Goal: Task Accomplishment & Management: Complete application form

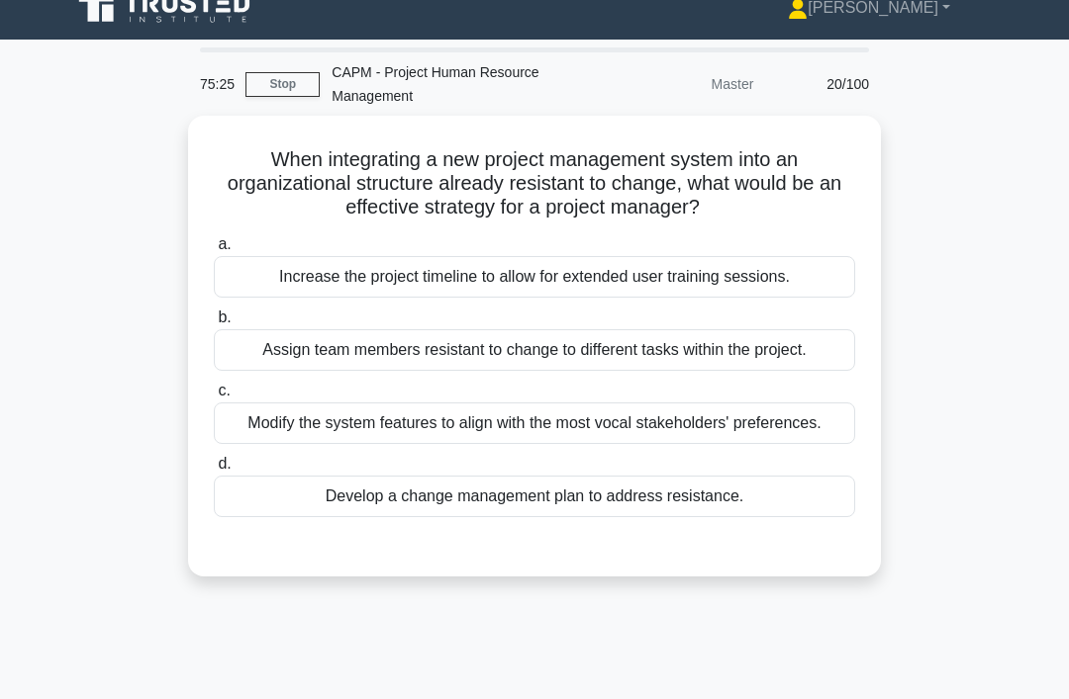
click at [768, 517] on div "Develop a change management plan to address resistance." at bounding box center [534, 497] width 641 height 42
click at [214, 471] on input "d. Develop a change management plan to address resistance." at bounding box center [214, 464] width 0 height 13
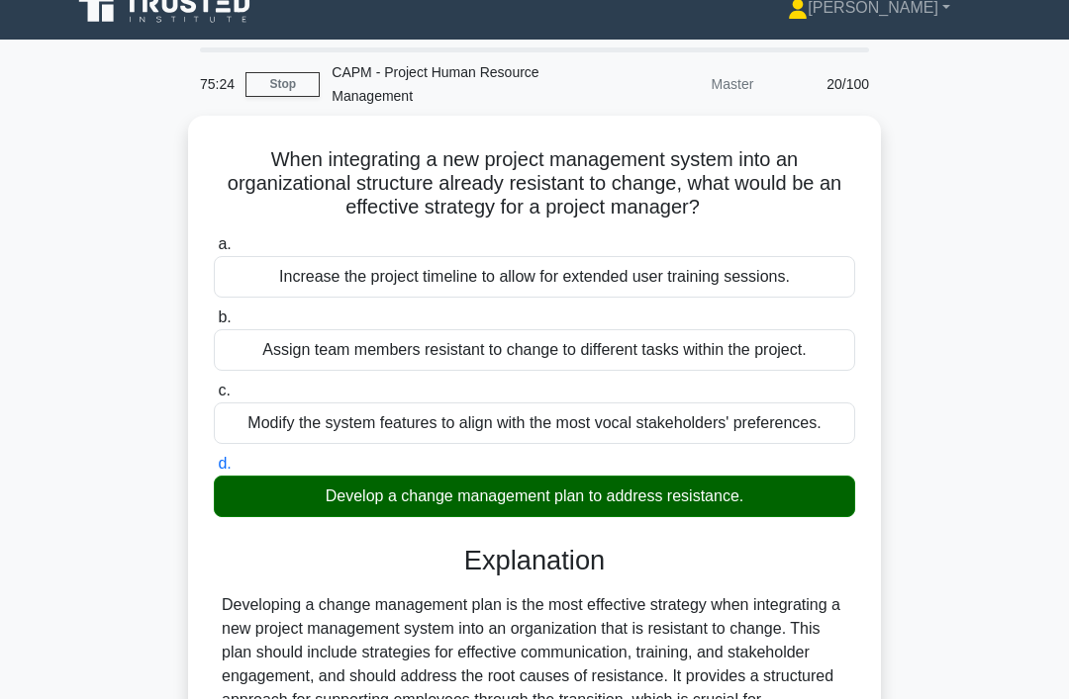
click at [895, 554] on div "When integrating a new project management system into an organizational structu…" at bounding box center [534, 604] width 950 height 976
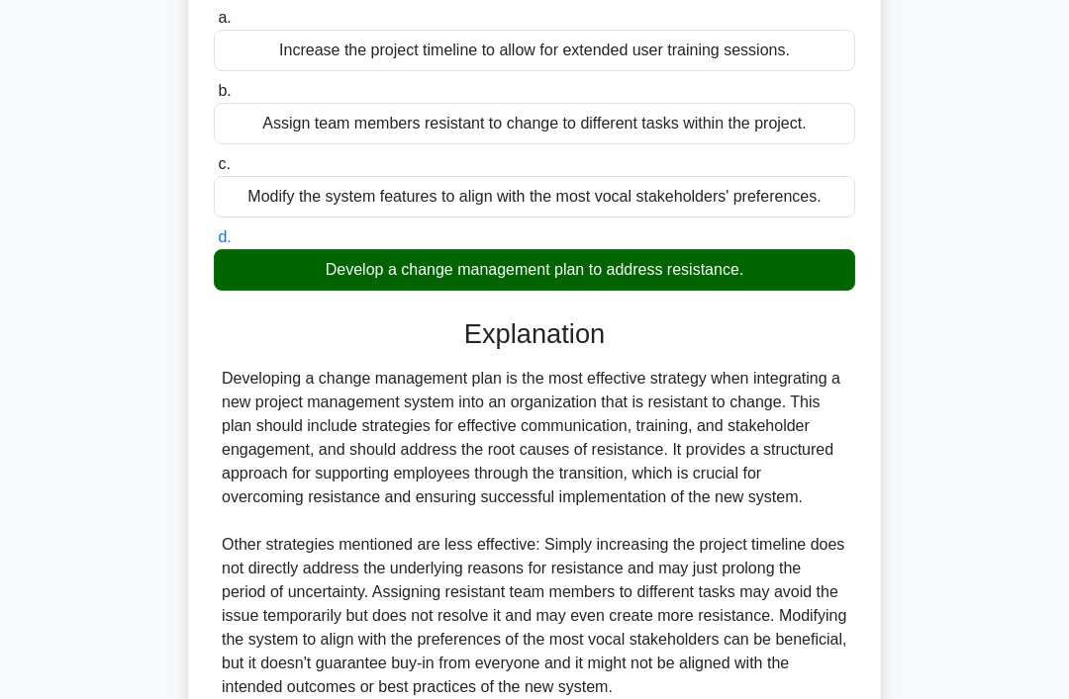
scroll to position [455, 0]
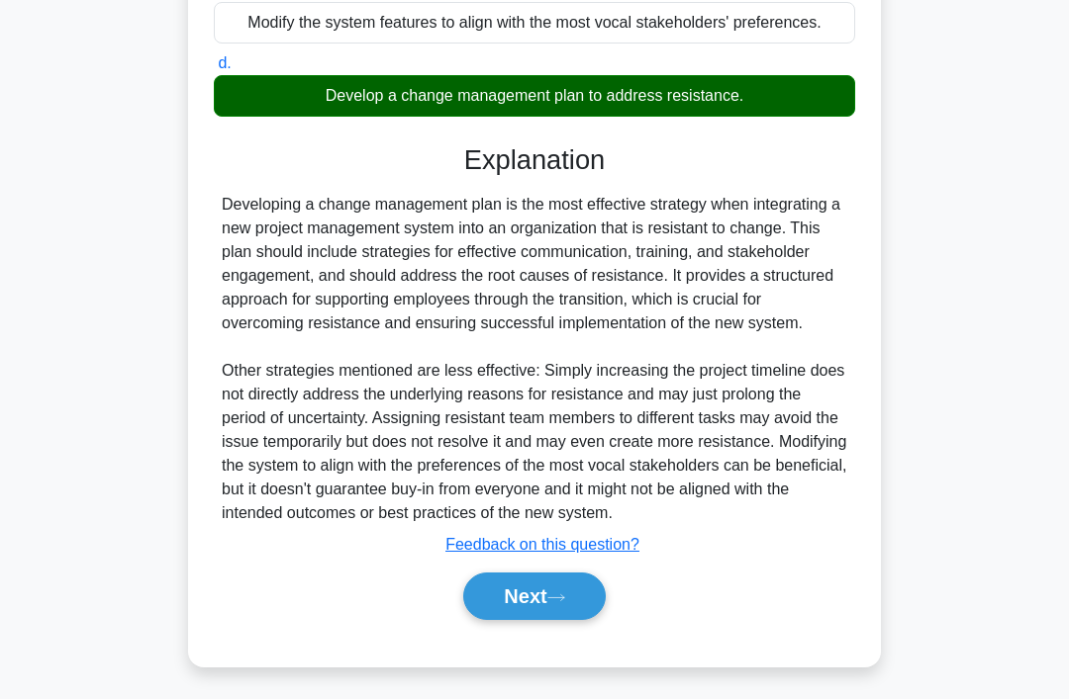
click at [584, 620] on button "Next" at bounding box center [533, 596] width 141 height 47
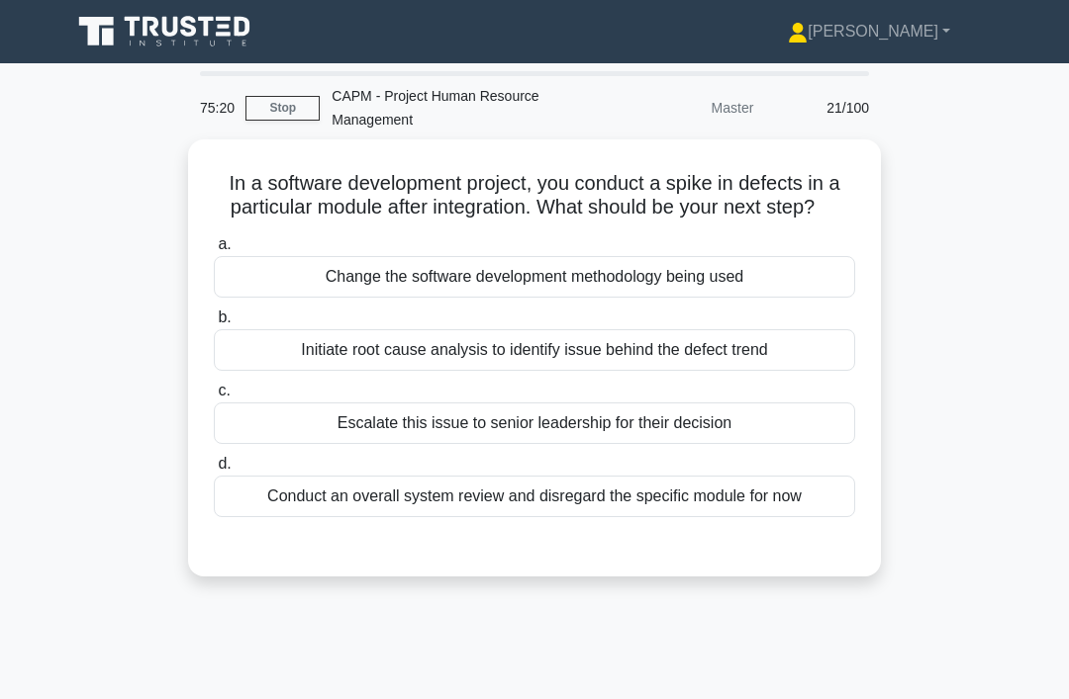
scroll to position [1, 0]
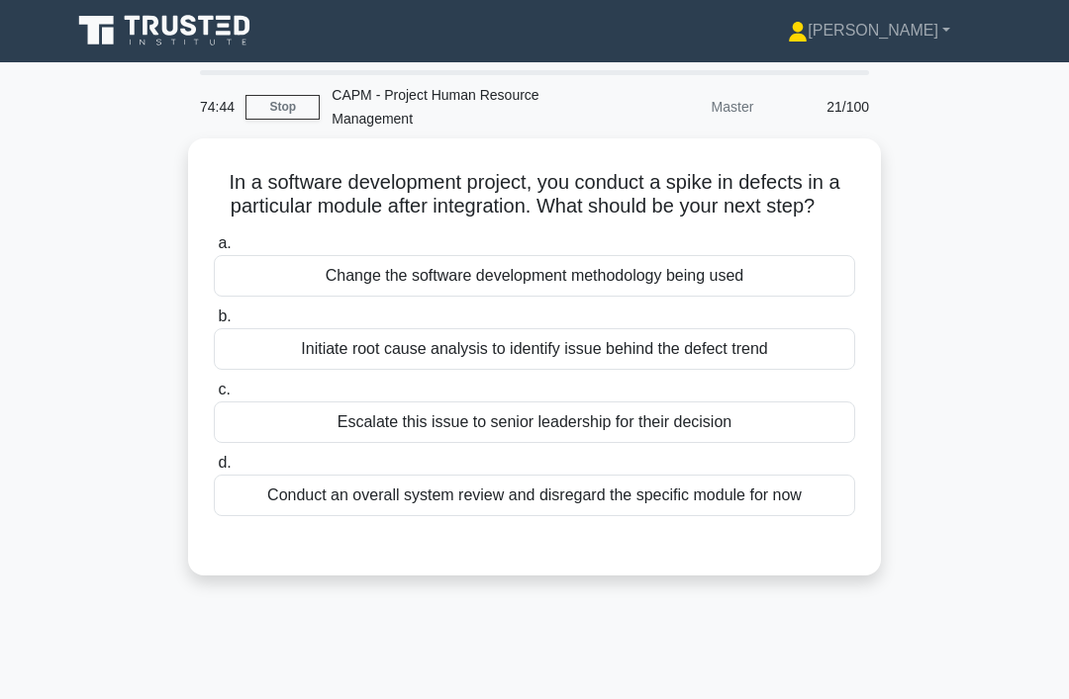
click at [282, 370] on div "Initiate root cause analysis to identify issue behind the defect trend" at bounding box center [534, 349] width 641 height 42
click at [214, 324] on input "b. Initiate root cause analysis to identify issue behind the defect trend" at bounding box center [214, 317] width 0 height 13
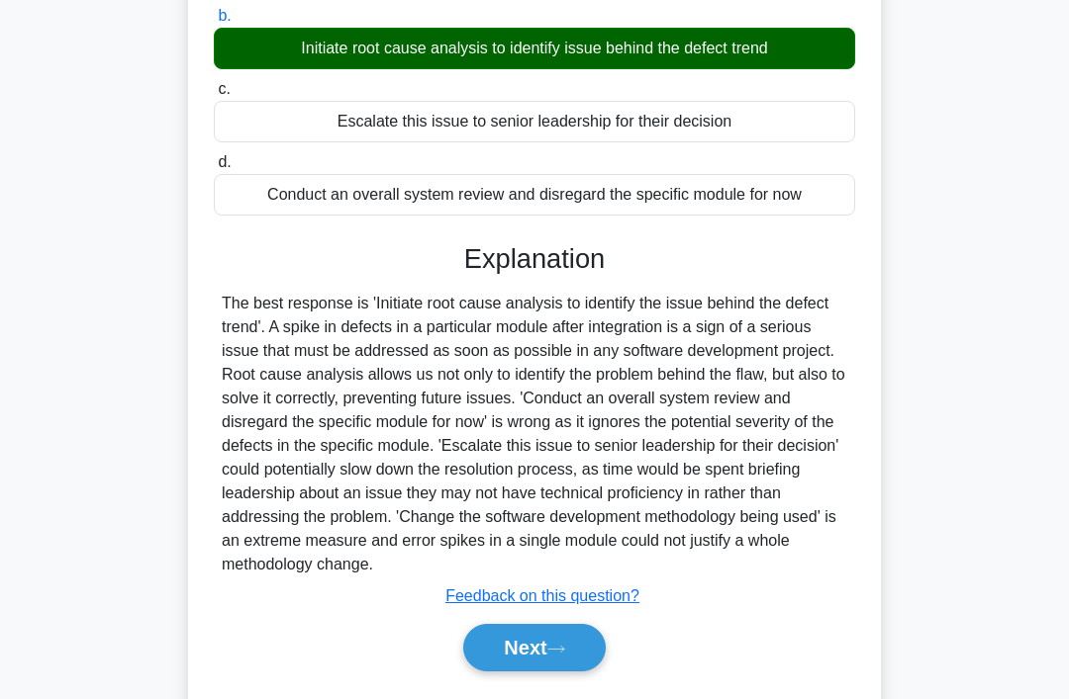
scroll to position [336, 0]
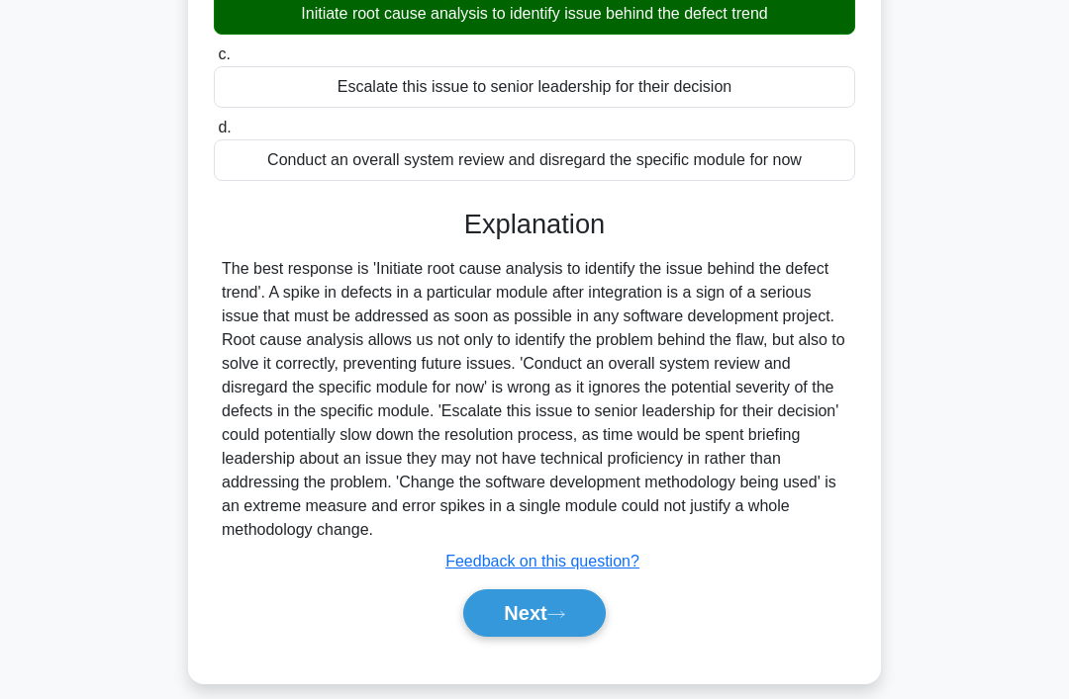
click at [565, 637] on button "Next" at bounding box center [533, 613] width 141 height 47
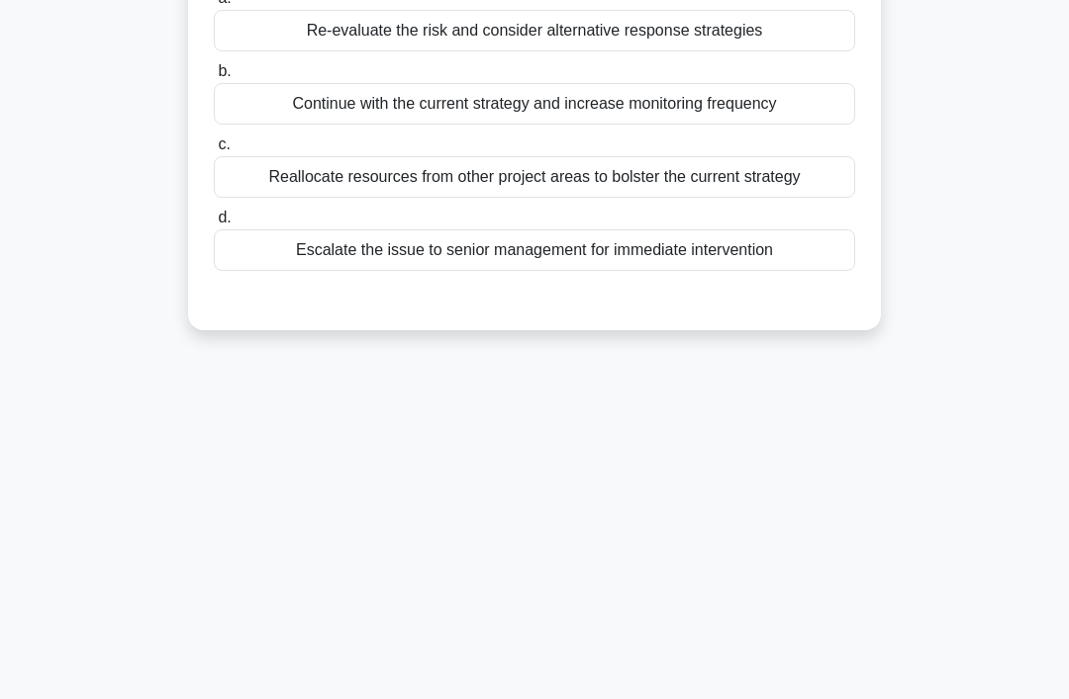
scroll to position [0, 0]
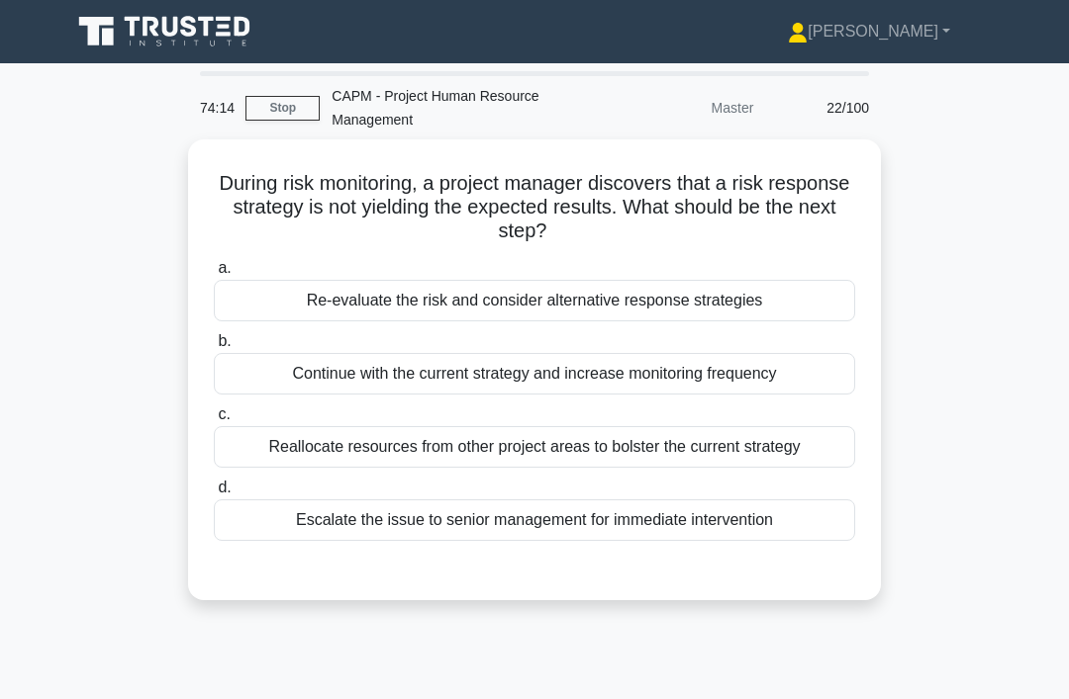
click at [816, 294] on div "Re-evaluate the risk and consider alternative response strategies" at bounding box center [534, 301] width 641 height 42
click at [214, 275] on input "a. Re-evaluate the risk and consider alternative response strategies" at bounding box center [214, 268] width 0 height 13
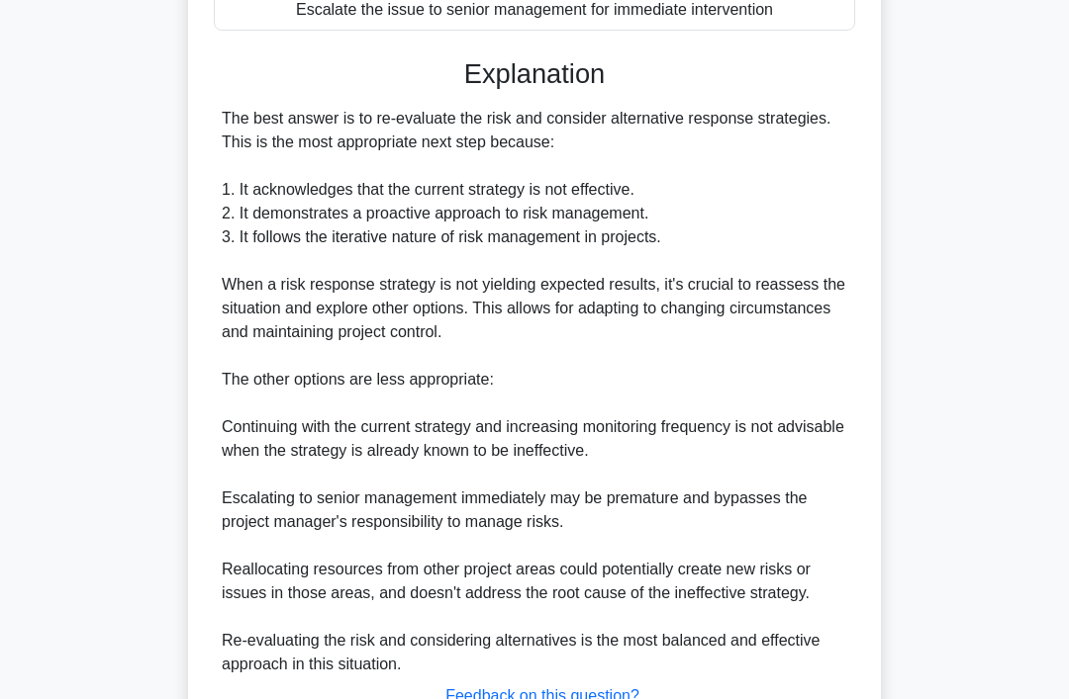
scroll to position [621, 0]
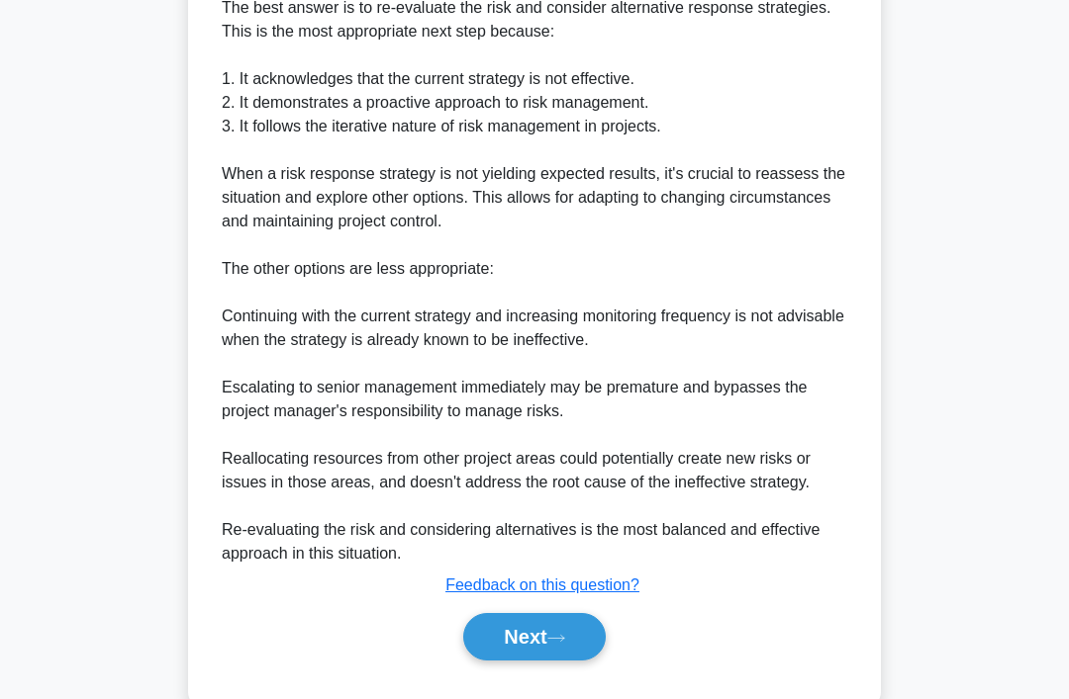
click at [587, 646] on button "Next" at bounding box center [533, 636] width 141 height 47
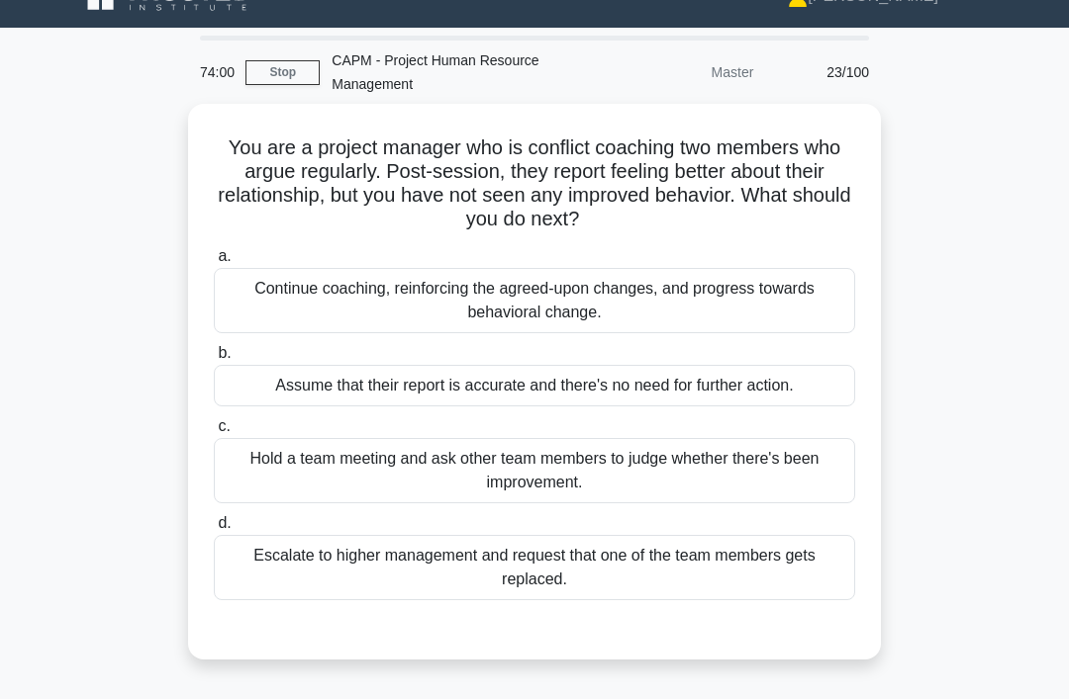
scroll to position [41, 0]
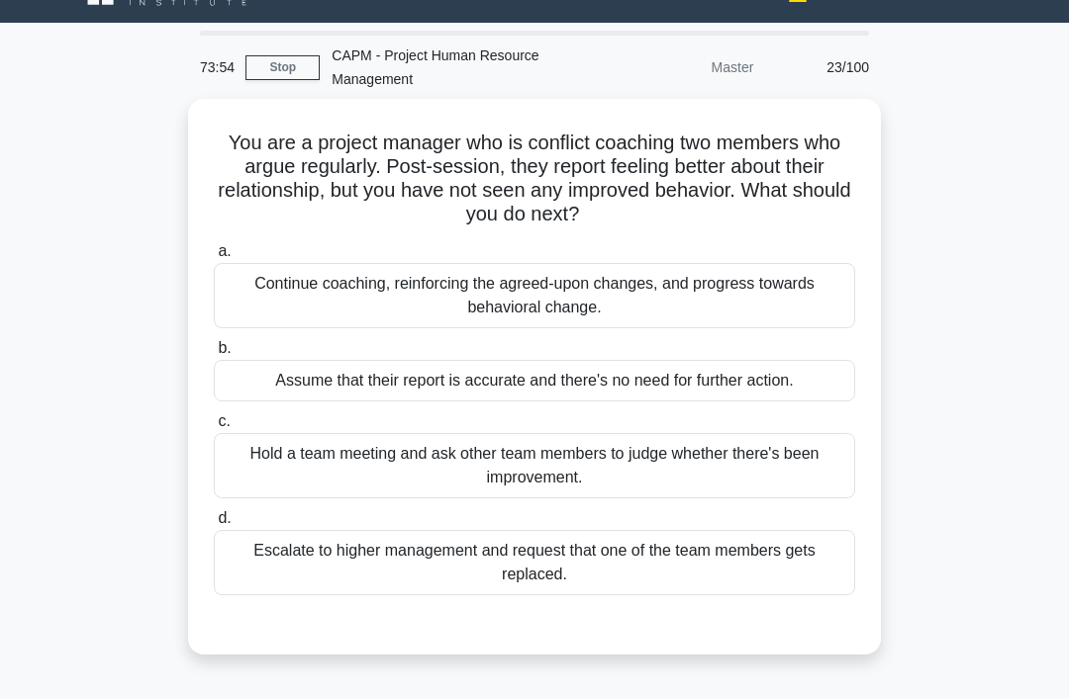
click at [775, 278] on div "Continue coaching, reinforcing the agreed-upon changes, and progress towards be…" at bounding box center [534, 295] width 641 height 65
click at [214, 258] on input "a. Continue coaching, reinforcing the agreed-upon changes, and progress towards…" at bounding box center [214, 251] width 0 height 13
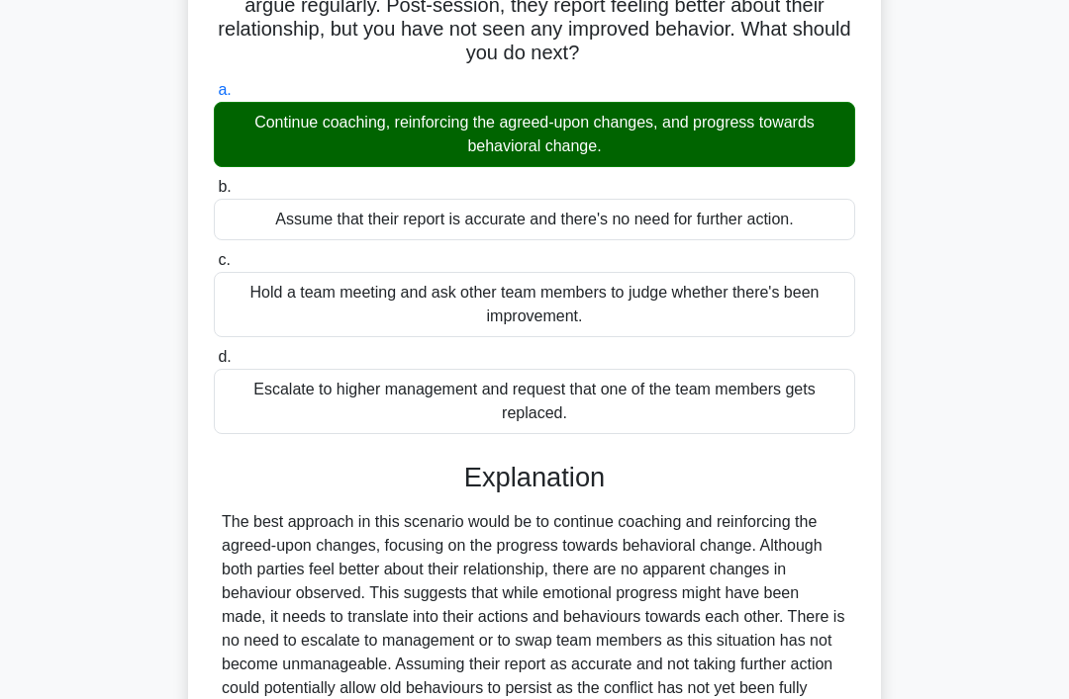
scroll to position [431, 0]
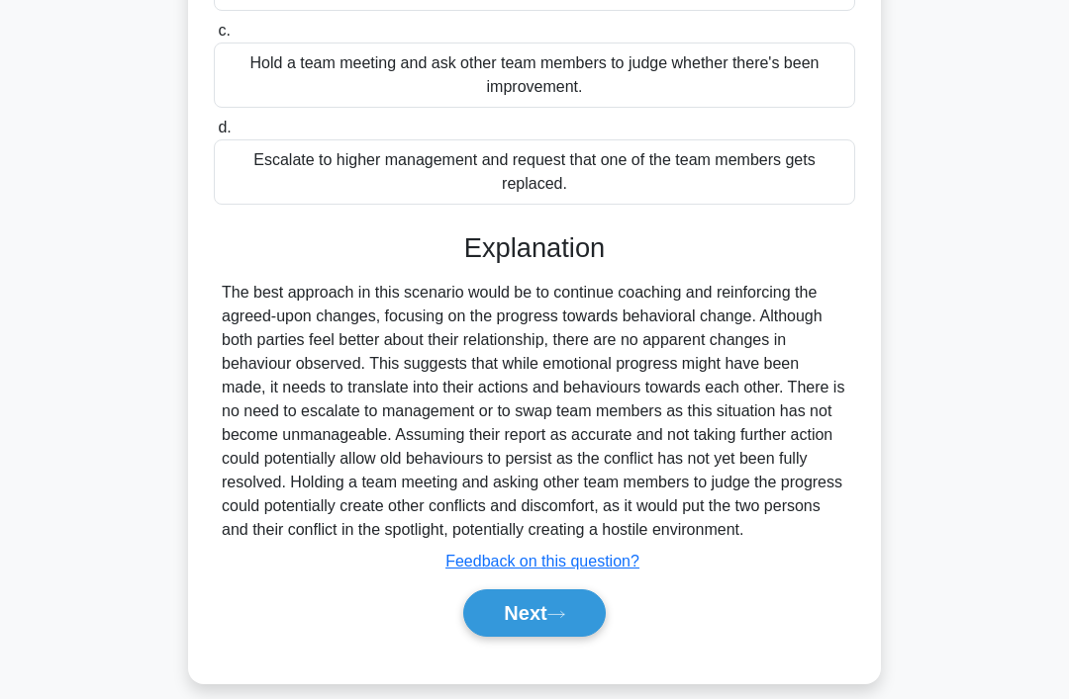
click at [534, 637] on button "Next" at bounding box center [533, 613] width 141 height 47
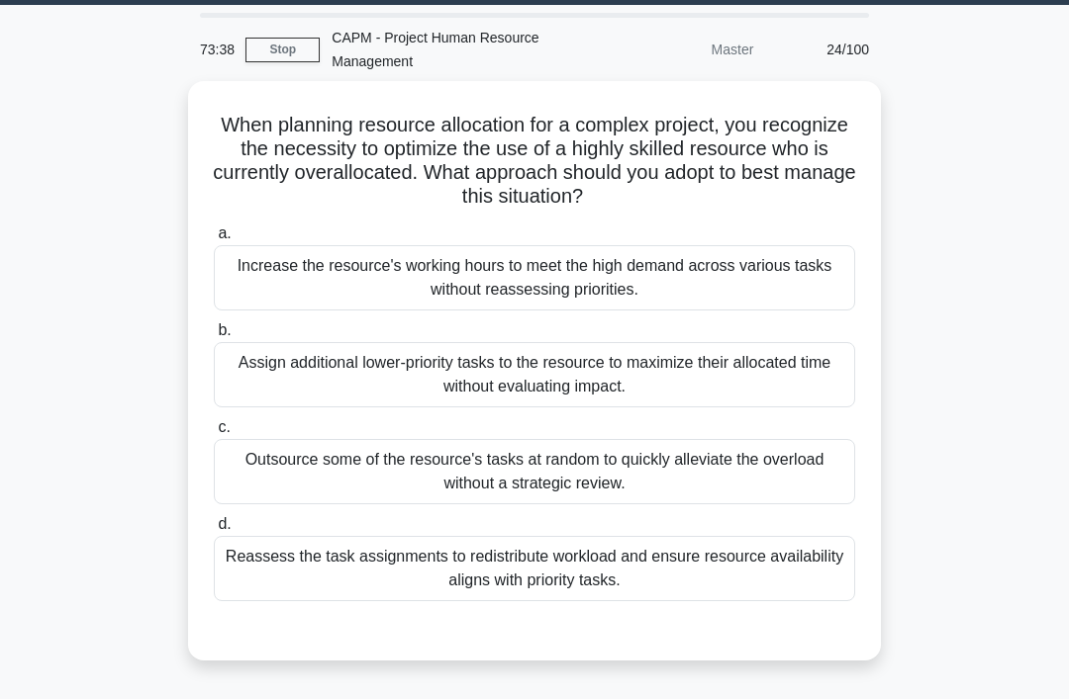
scroll to position [59, 0]
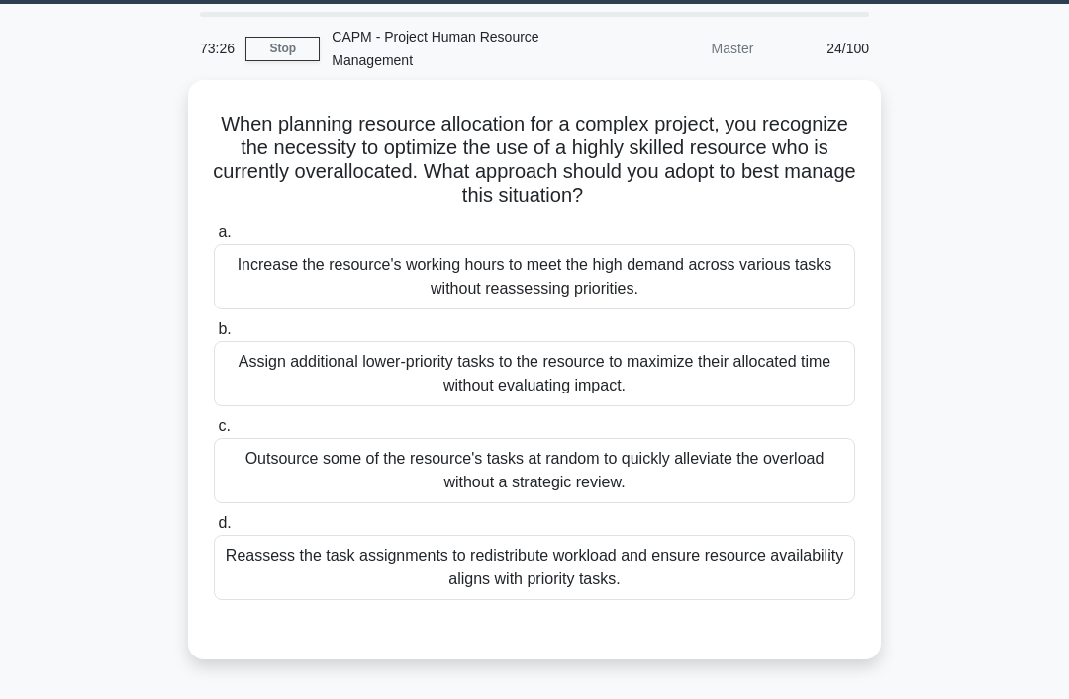
click at [799, 580] on div "Reassess the task assignments to redistribute workload and ensure resource avai…" at bounding box center [534, 567] width 641 height 65
click at [214, 530] on input "d. Reassess the task assignments to redistribute workload and ensure resource a…" at bounding box center [214, 523] width 0 height 13
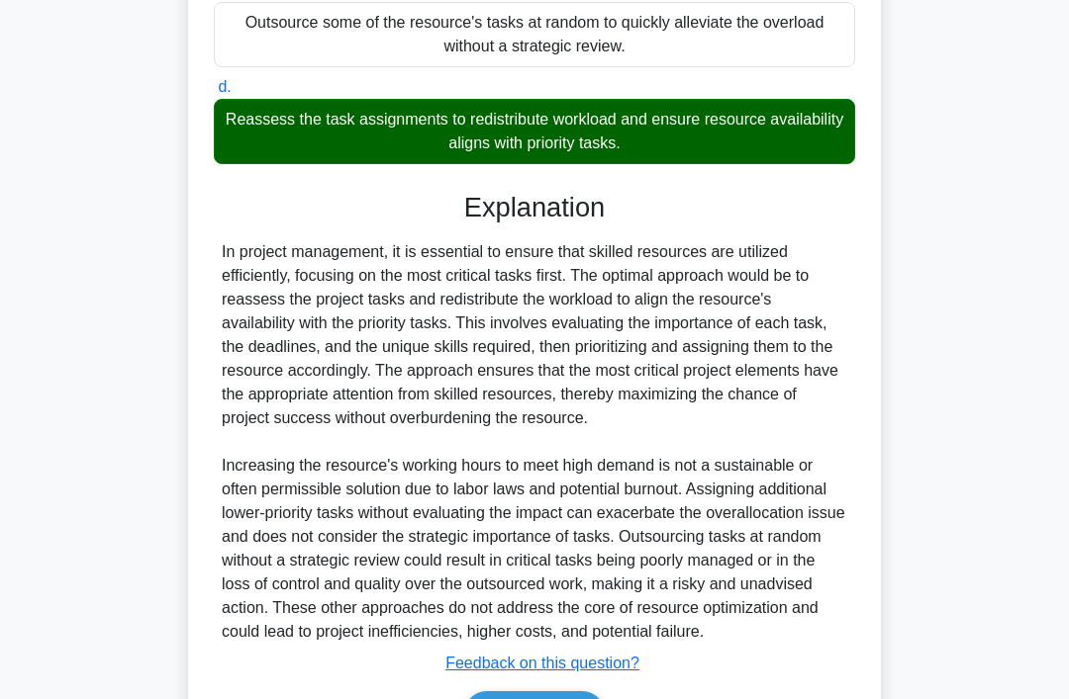
scroll to position [621, 0]
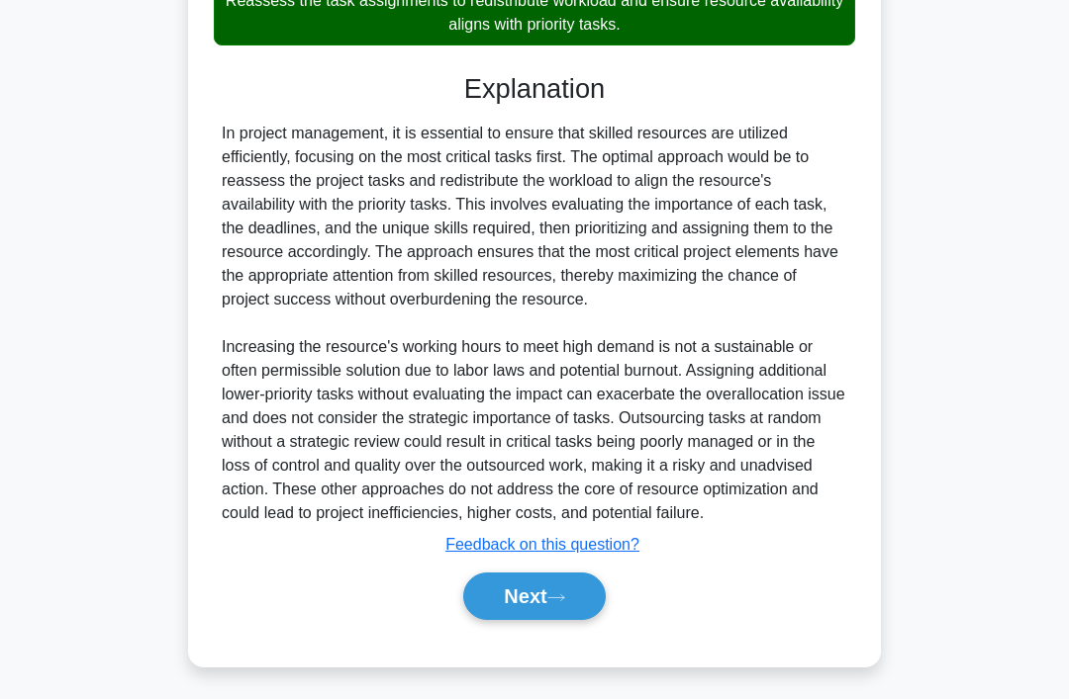
click at [534, 620] on button "Next" at bounding box center [533, 596] width 141 height 47
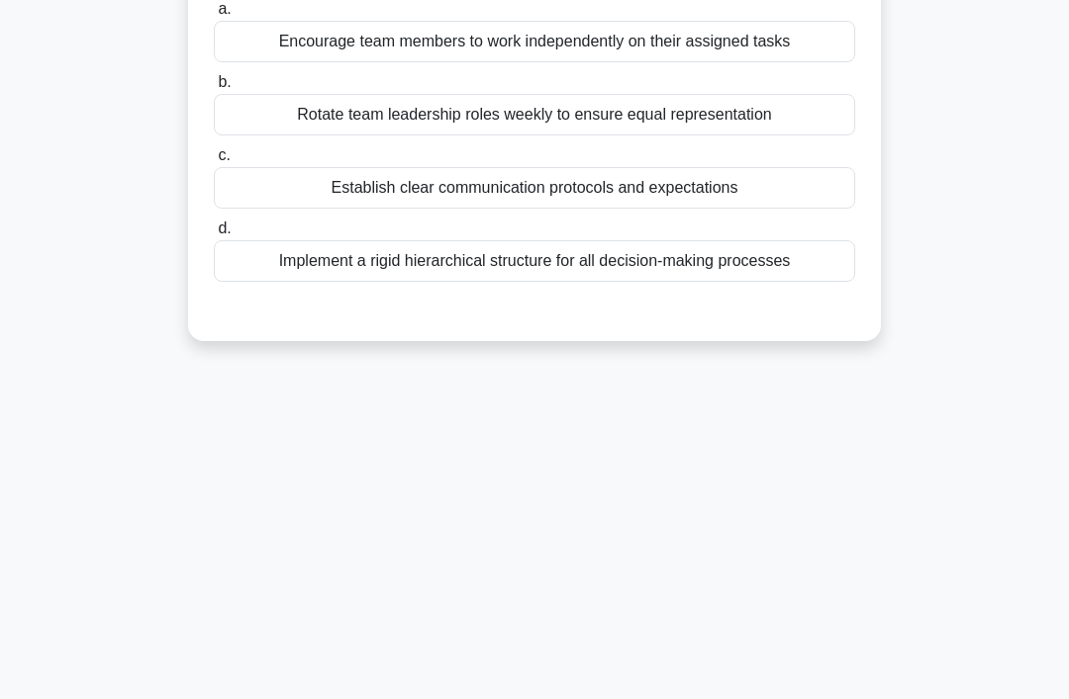
scroll to position [0, 0]
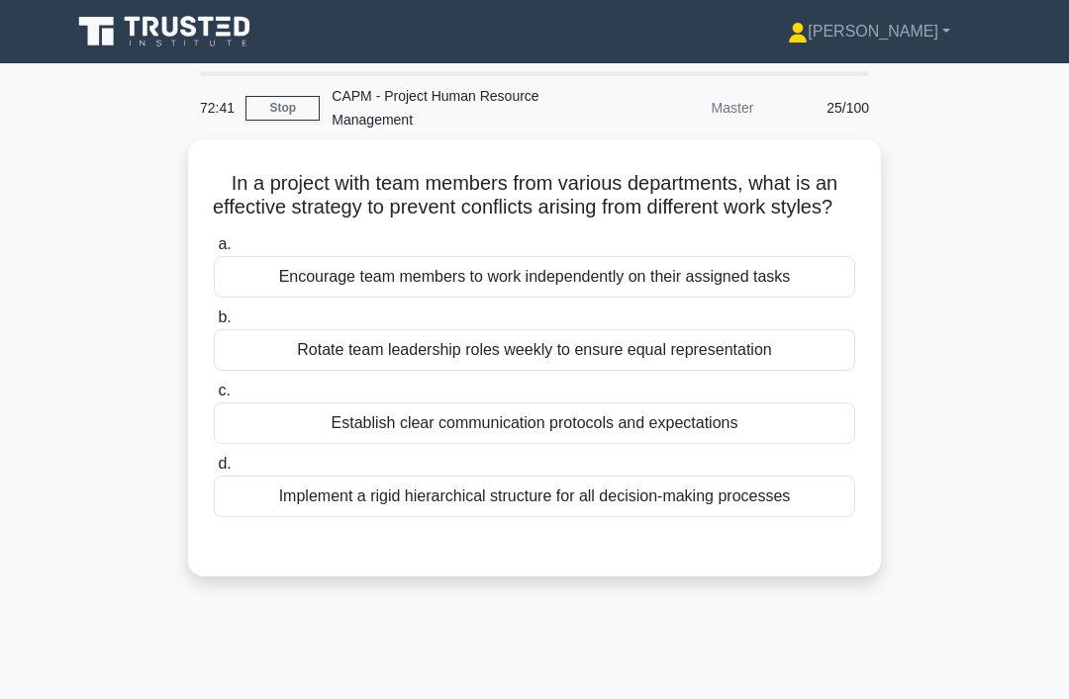
click at [266, 443] on div "Establish clear communication protocols and expectations" at bounding box center [534, 424] width 641 height 42
click at [214, 398] on input "c. Establish clear communication protocols and expectations" at bounding box center [214, 391] width 0 height 13
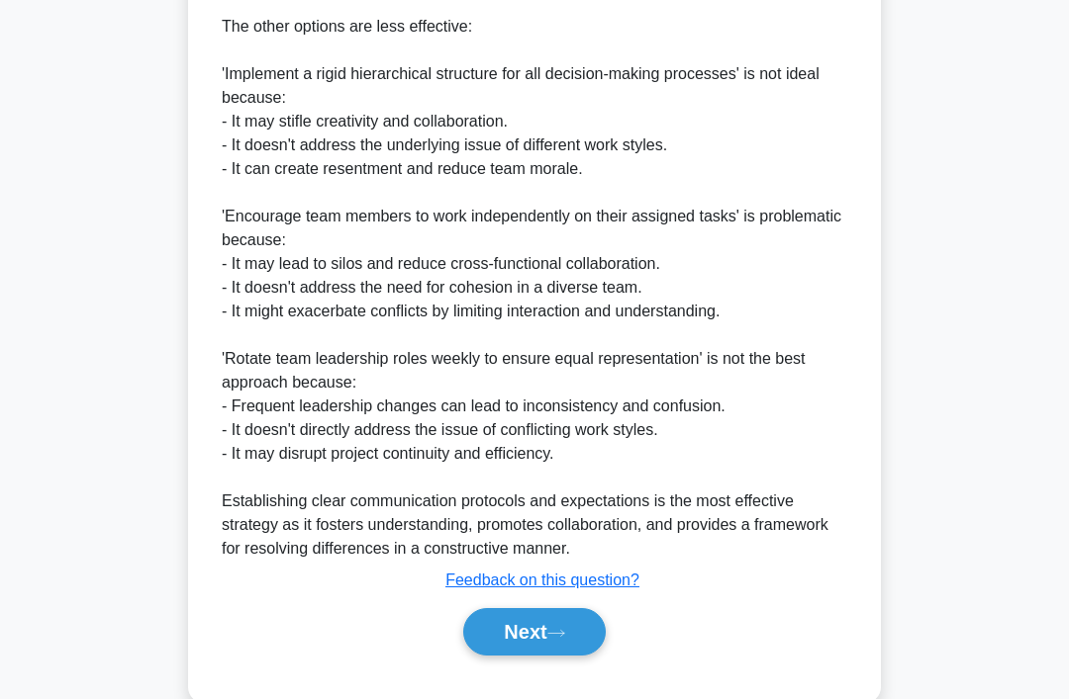
scroll to position [835, 0]
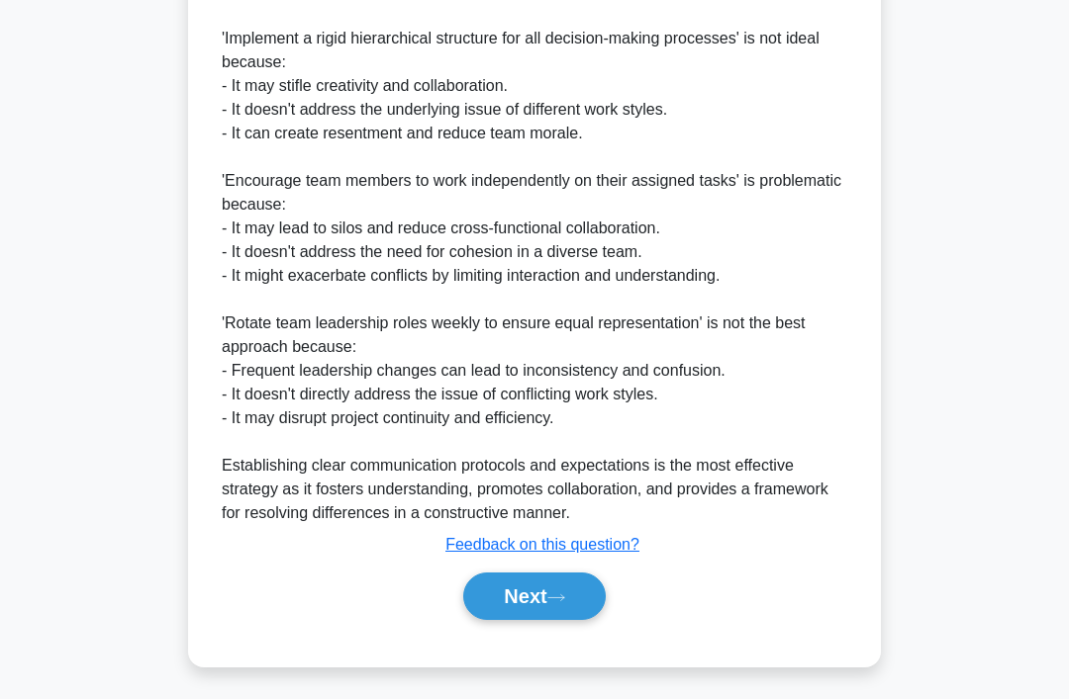
click at [550, 620] on button "Next" at bounding box center [533, 596] width 141 height 47
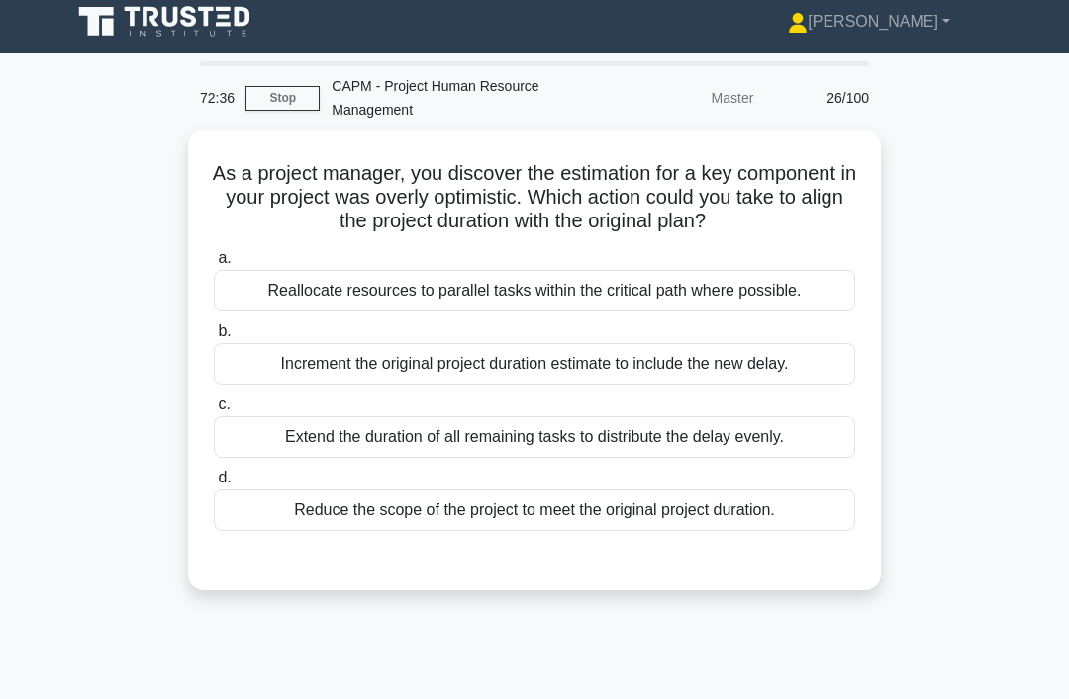
scroll to position [0, 0]
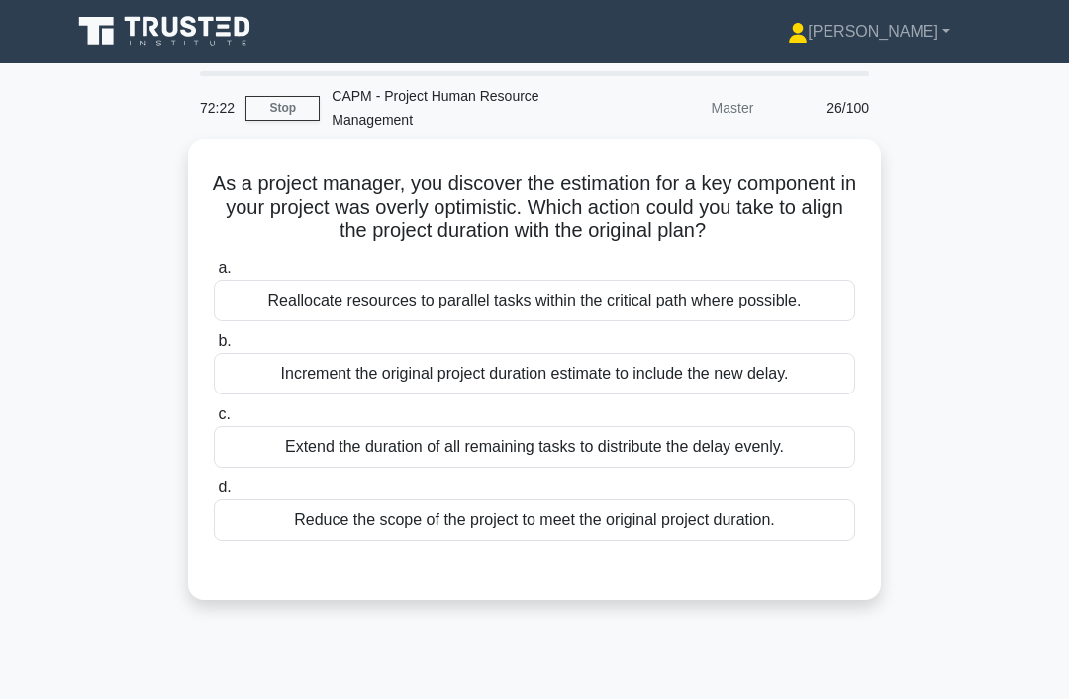
click at [247, 322] on div "Reallocate resources to parallel tasks within the critical path where possible." at bounding box center [534, 301] width 641 height 42
click at [214, 275] on input "a. Reallocate resources to parallel tasks within the critical path where possib…" at bounding box center [214, 268] width 0 height 13
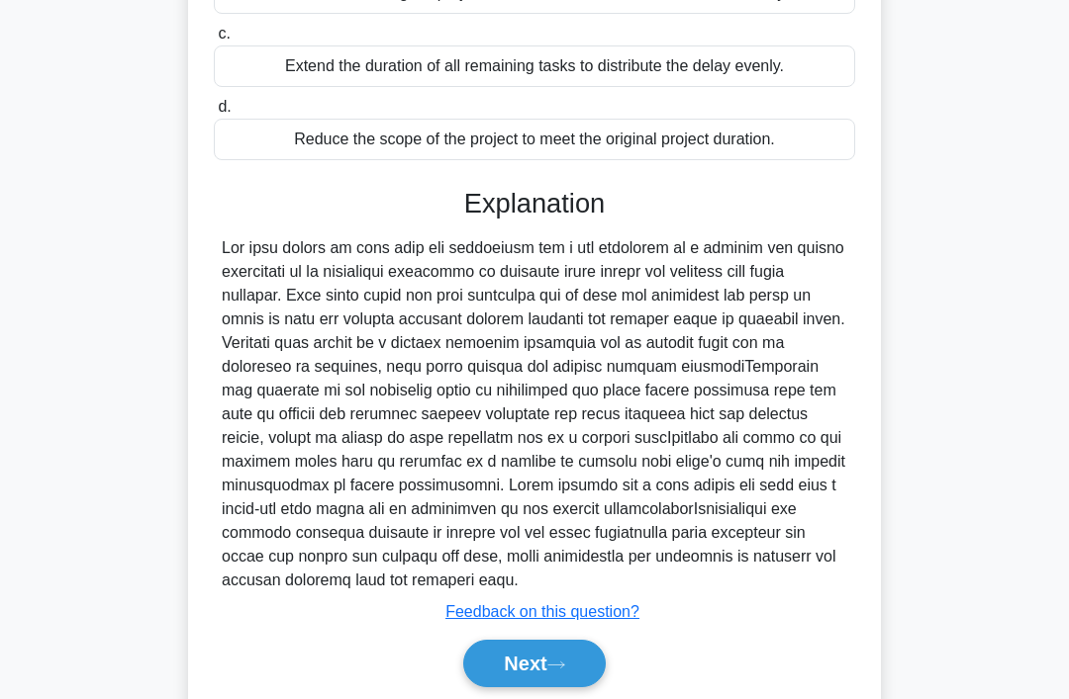
scroll to position [455, 0]
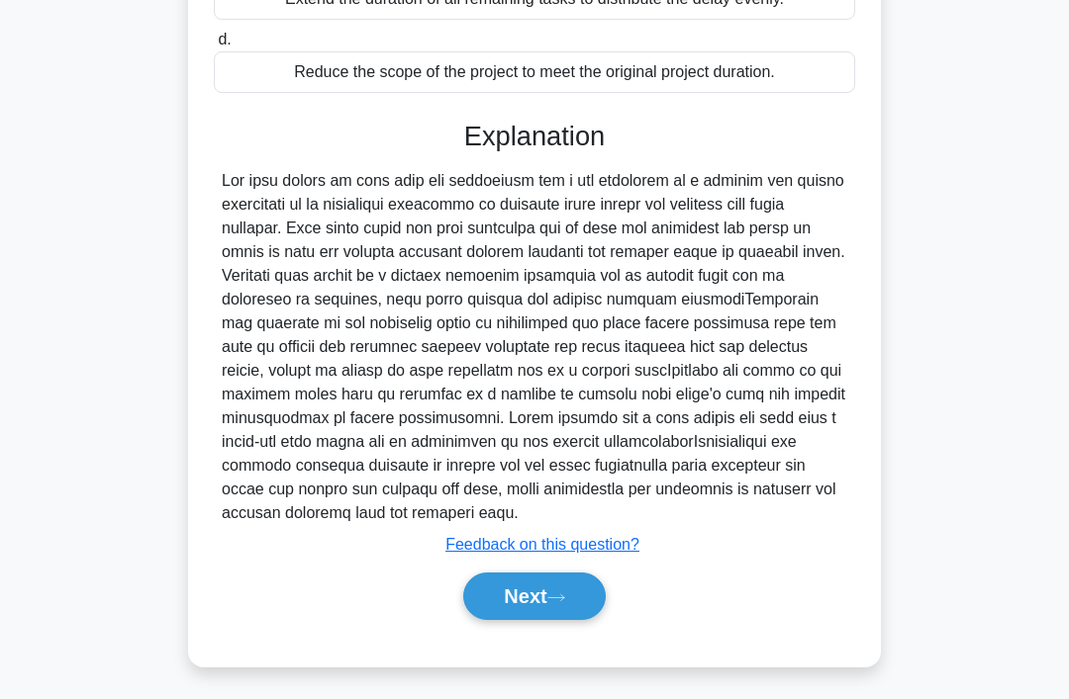
click at [586, 620] on button "Next" at bounding box center [533, 596] width 141 height 47
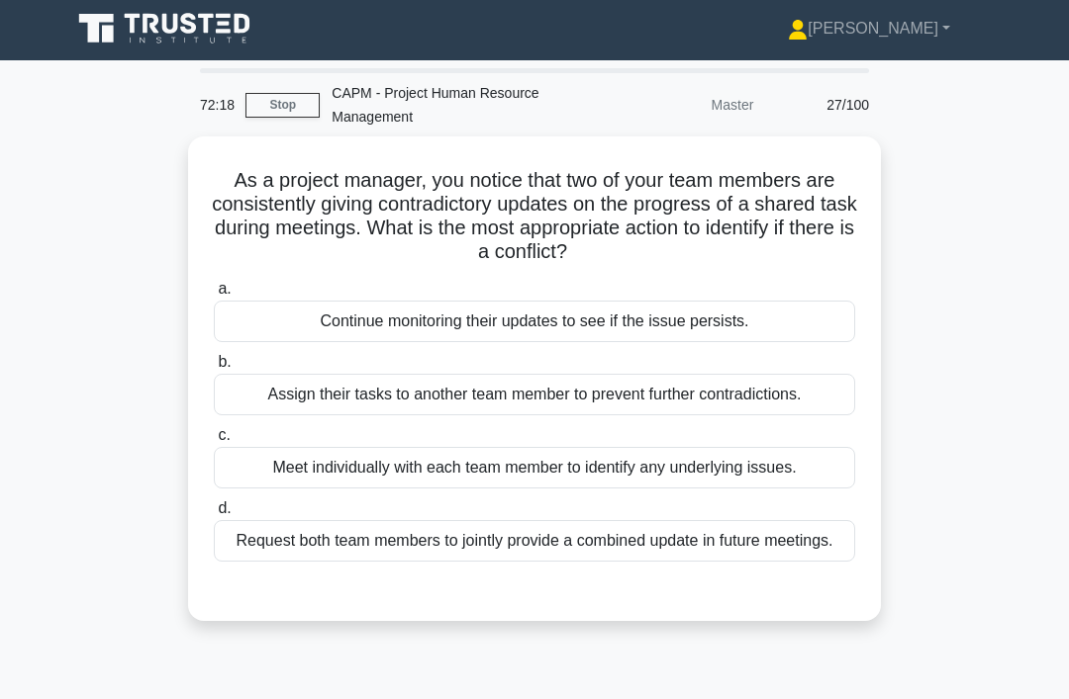
scroll to position [0, 0]
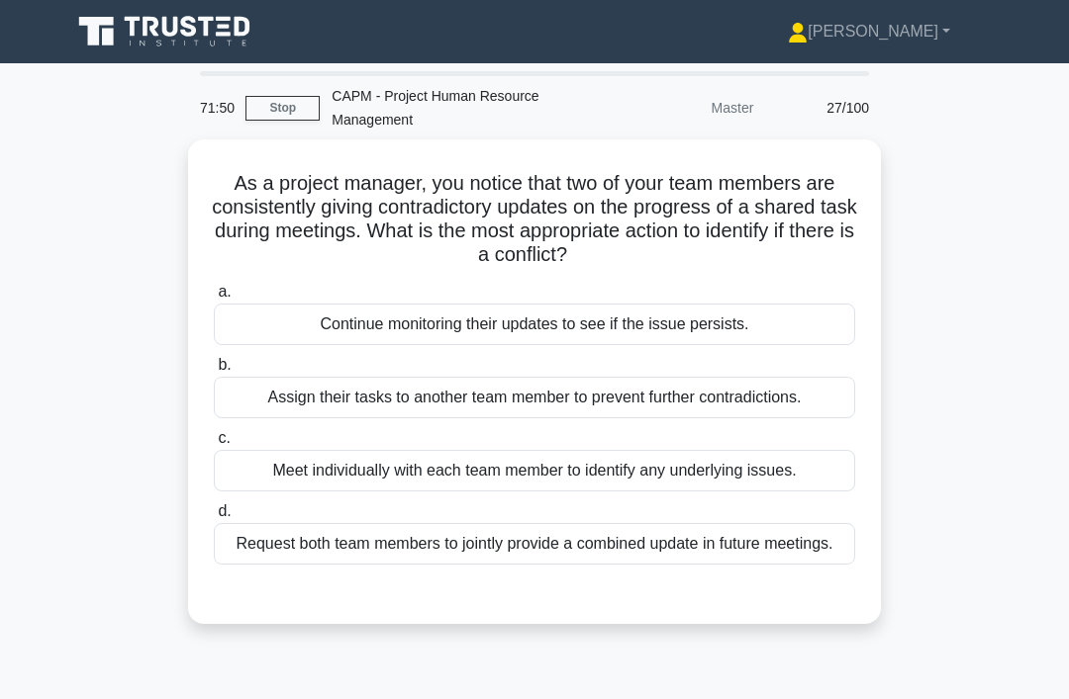
click at [625, 324] on div "Continue monitoring their updates to see if the issue persists." at bounding box center [534, 325] width 641 height 42
click at [214, 299] on input "a. Continue monitoring their updates to see if the issue persists." at bounding box center [214, 292] width 0 height 13
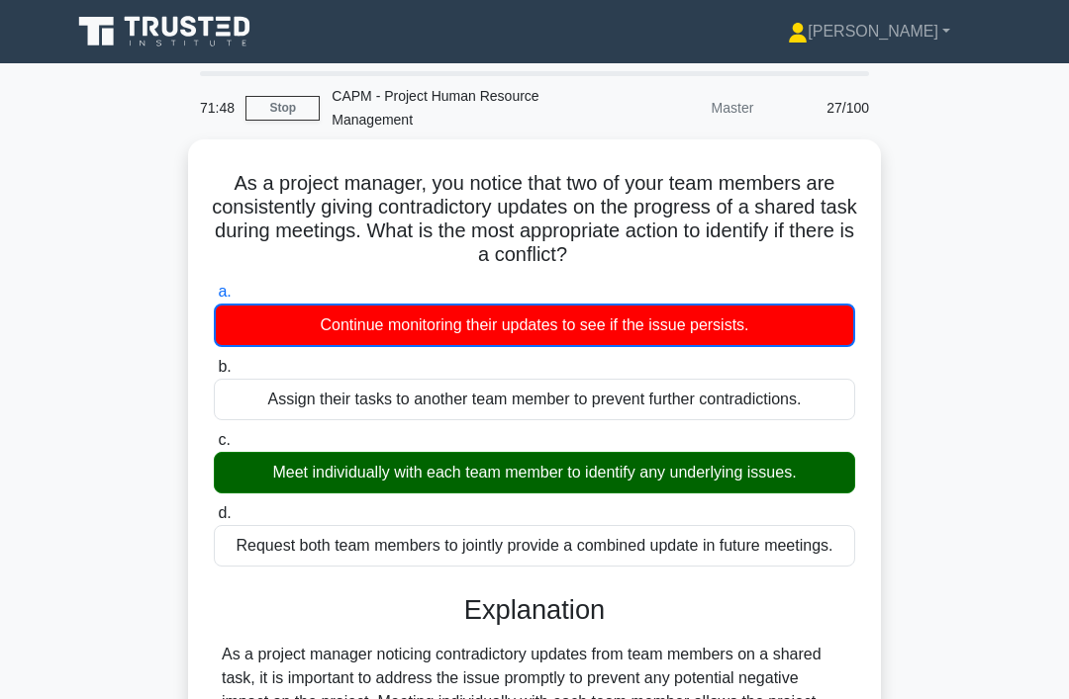
click at [798, 465] on div "Meet individually with each team member to identify any underlying issues." at bounding box center [534, 473] width 641 height 42
click at [214, 447] on input "c. Meet individually with each team member to identify any underlying issues." at bounding box center [214, 440] width 0 height 13
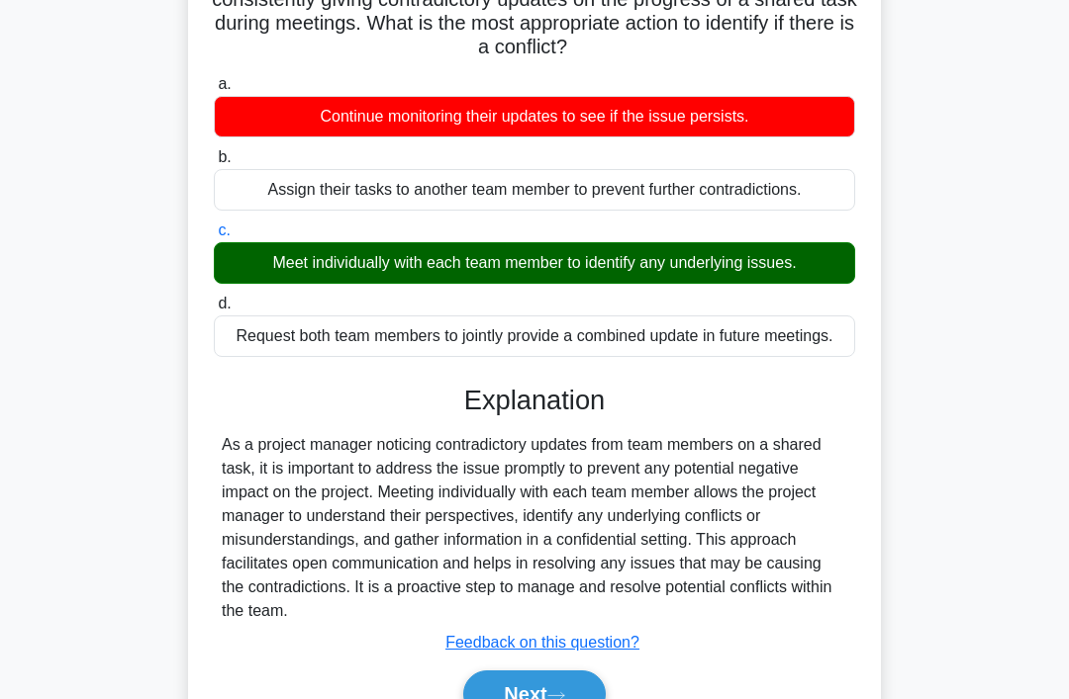
scroll to position [305, 0]
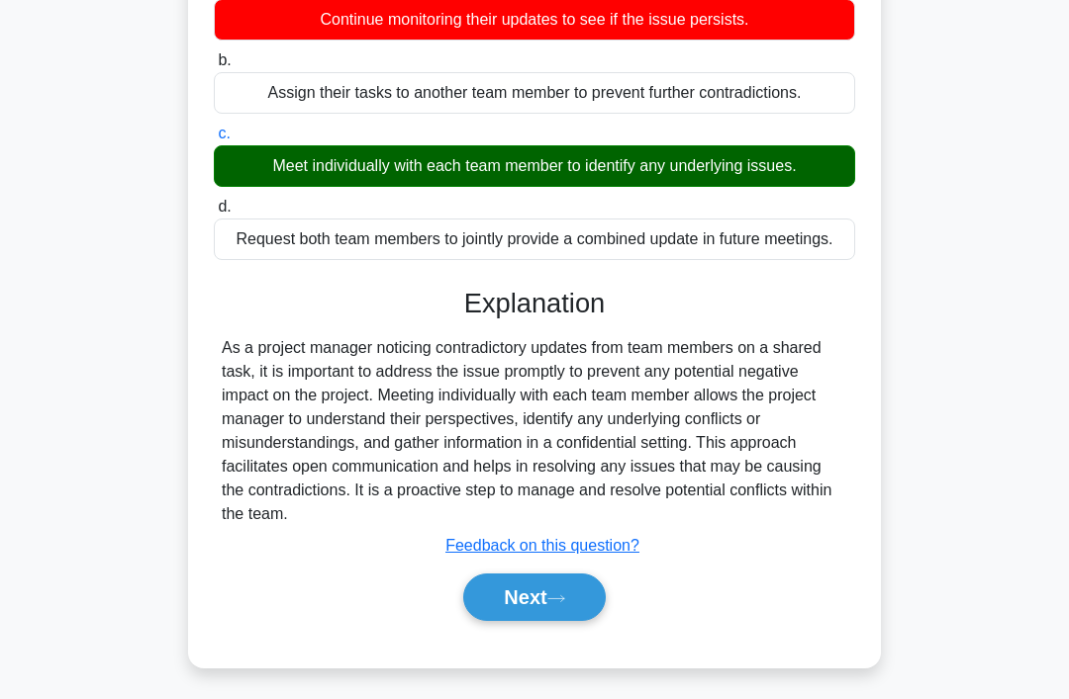
click at [580, 621] on button "Next" at bounding box center [533, 597] width 141 height 47
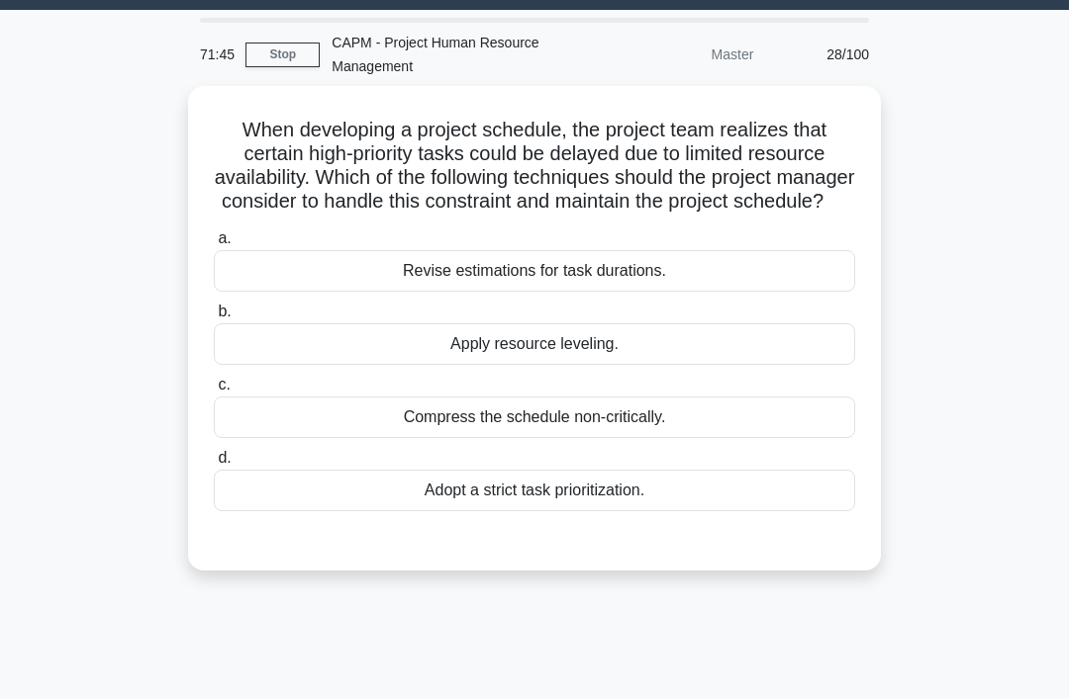
scroll to position [0, 0]
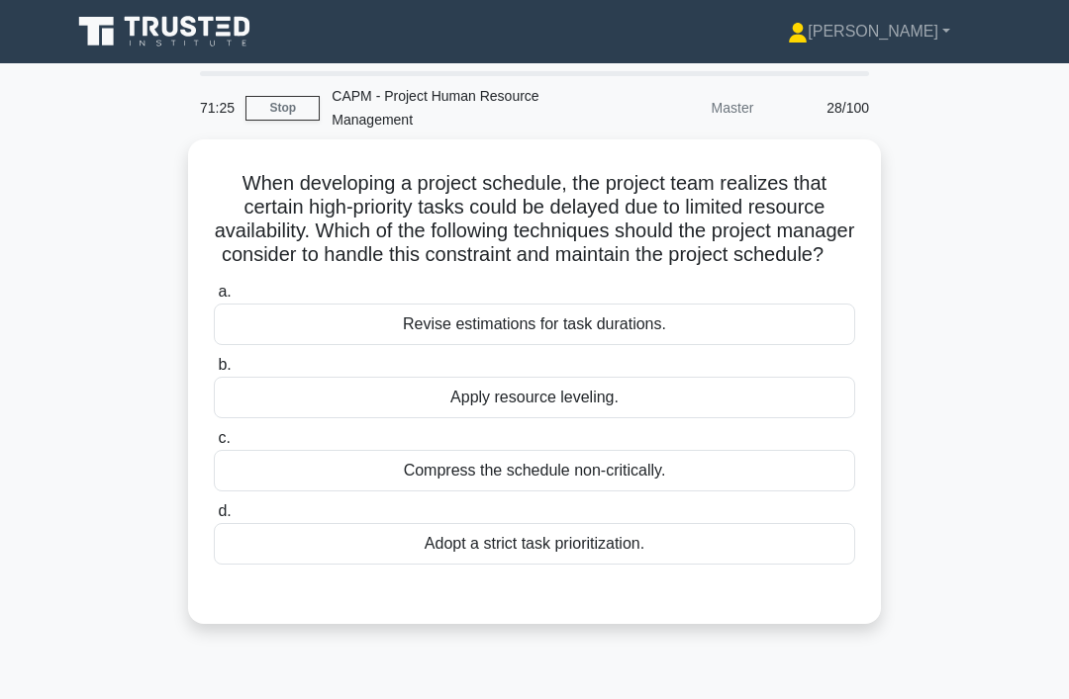
click at [635, 419] on div "Apply resource leveling." at bounding box center [534, 398] width 641 height 42
click at [214, 372] on input "b. Apply resource leveling." at bounding box center [214, 365] width 0 height 13
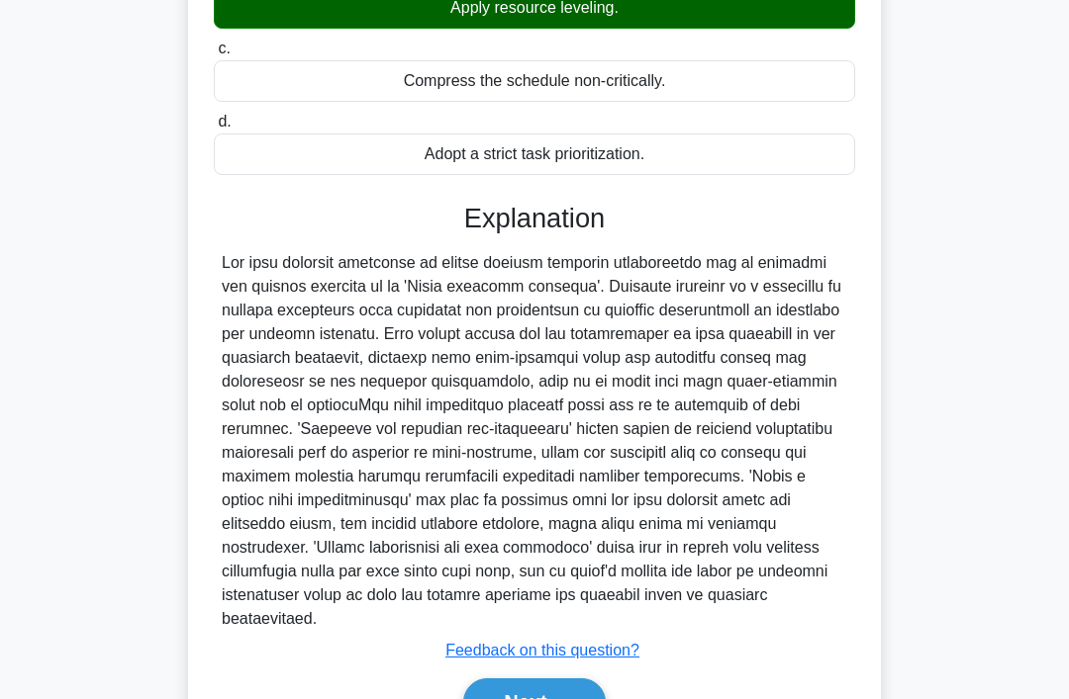
scroll to position [479, 0]
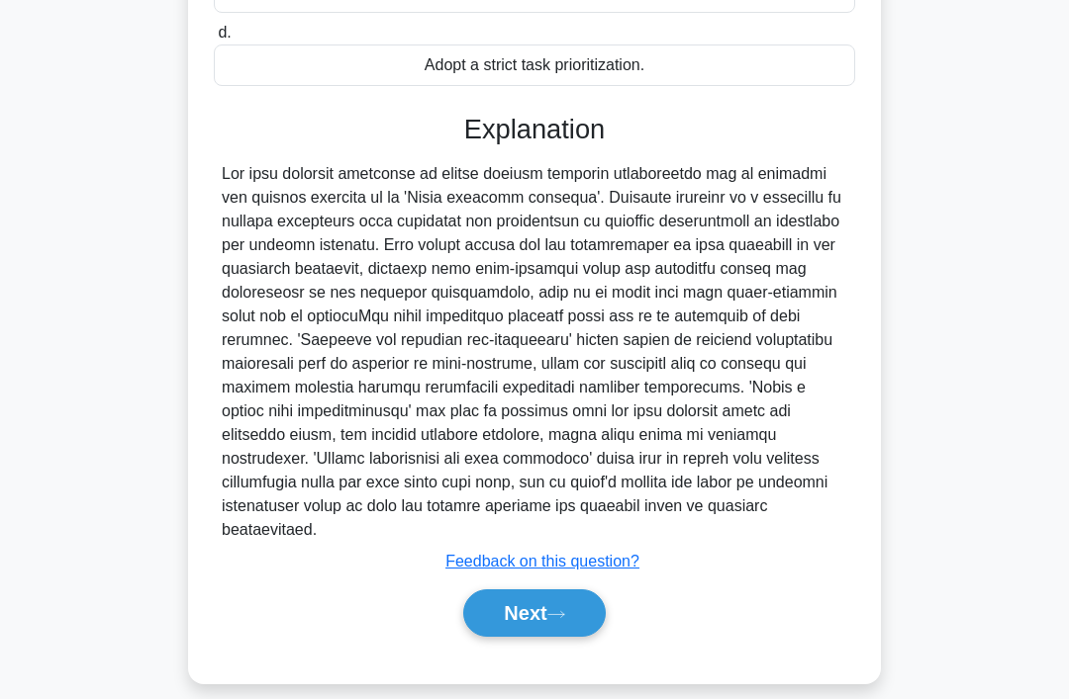
click at [573, 637] on button "Next" at bounding box center [533, 613] width 141 height 47
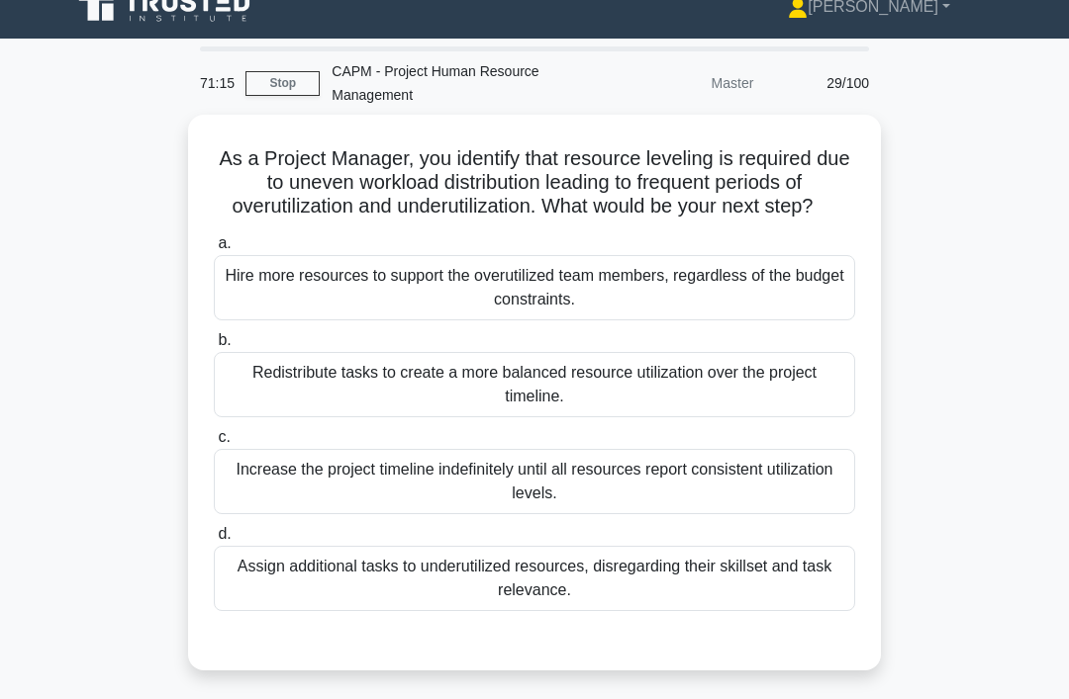
scroll to position [32, 0]
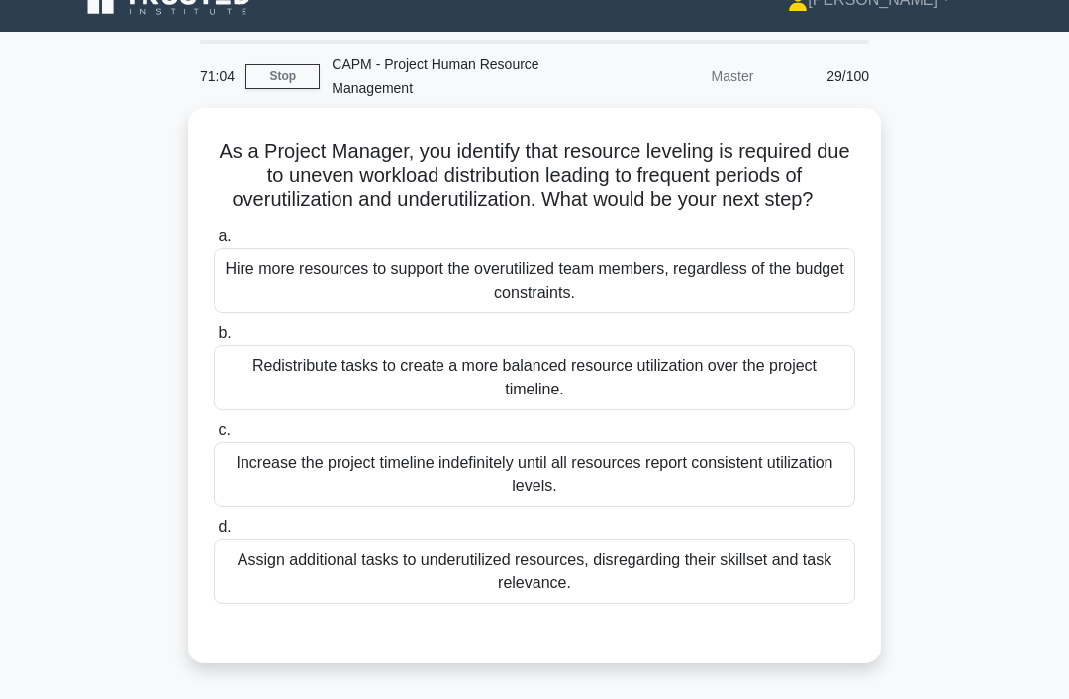
click at [739, 382] on div "Redistribute tasks to create a more balanced resource utilization over the proj…" at bounding box center [534, 377] width 641 height 65
click at [214, 340] on input "b. Redistribute tasks to create a more balanced resource utilization over the p…" at bounding box center [214, 333] width 0 height 13
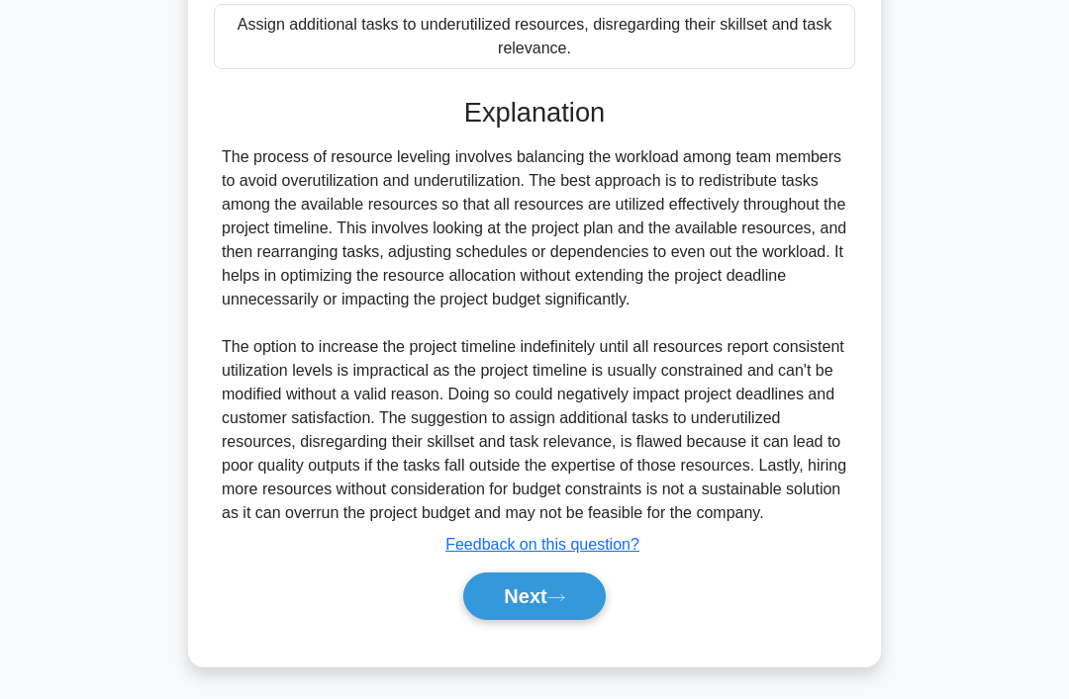
scroll to position [598, 0]
click at [583, 620] on button "Next" at bounding box center [533, 596] width 141 height 47
click at [569, 603] on button "Next" at bounding box center [533, 596] width 141 height 47
click at [548, 620] on button "Next" at bounding box center [533, 596] width 141 height 47
click at [556, 604] on icon at bounding box center [556, 598] width 18 height 11
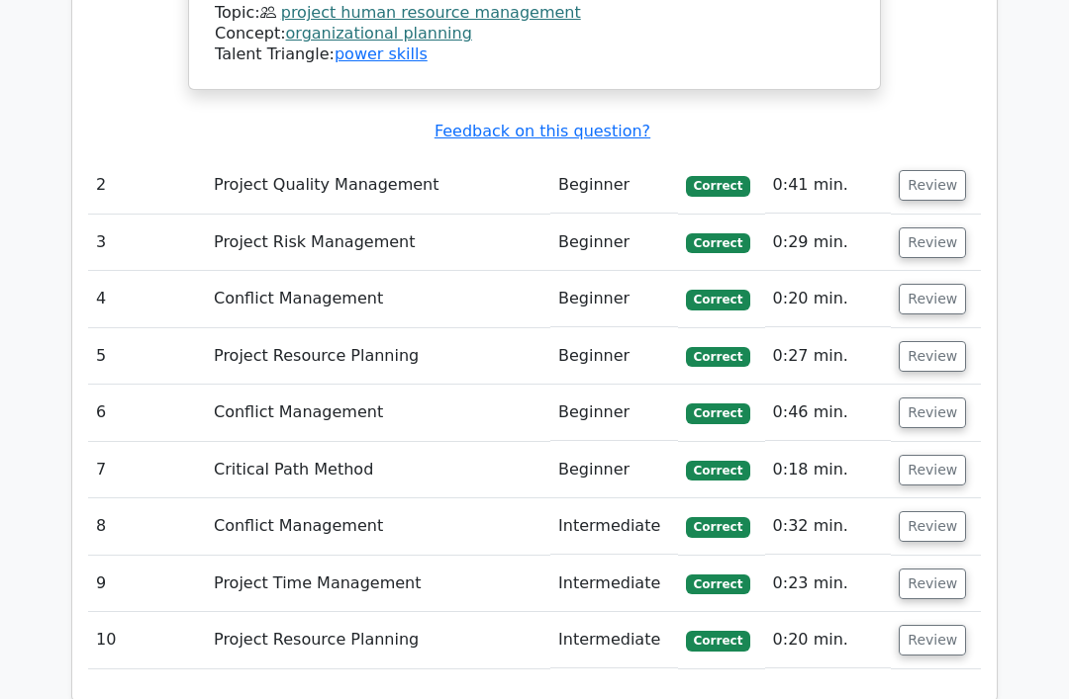
scroll to position [2063, 0]
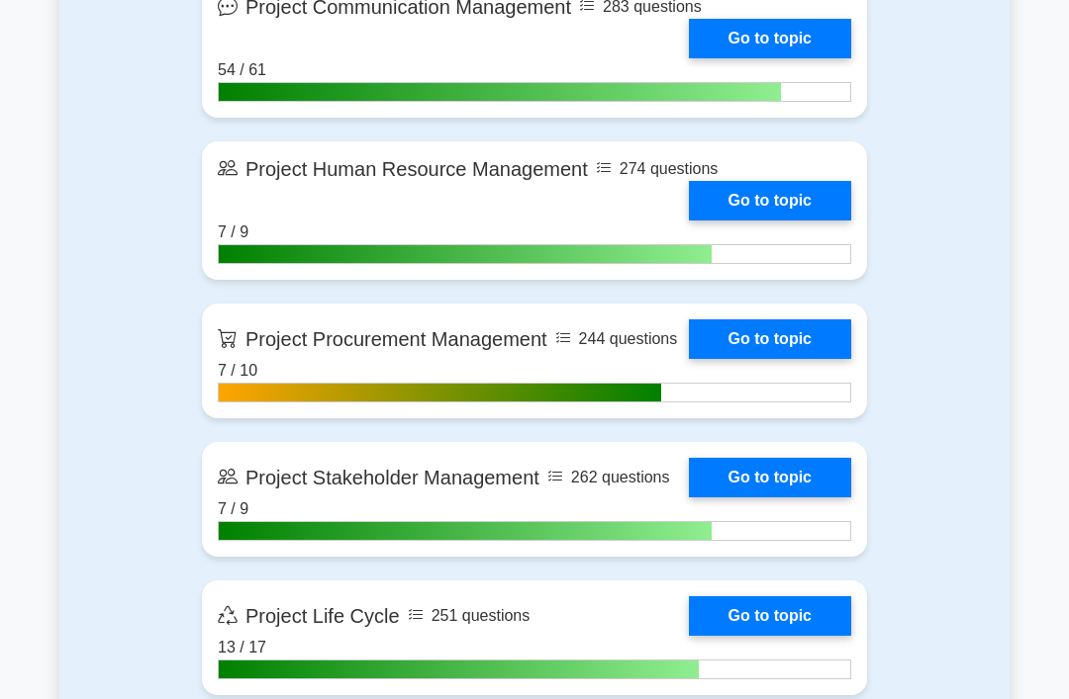
scroll to position [1853, 0]
